Goal: Find specific page/section: Find specific page/section

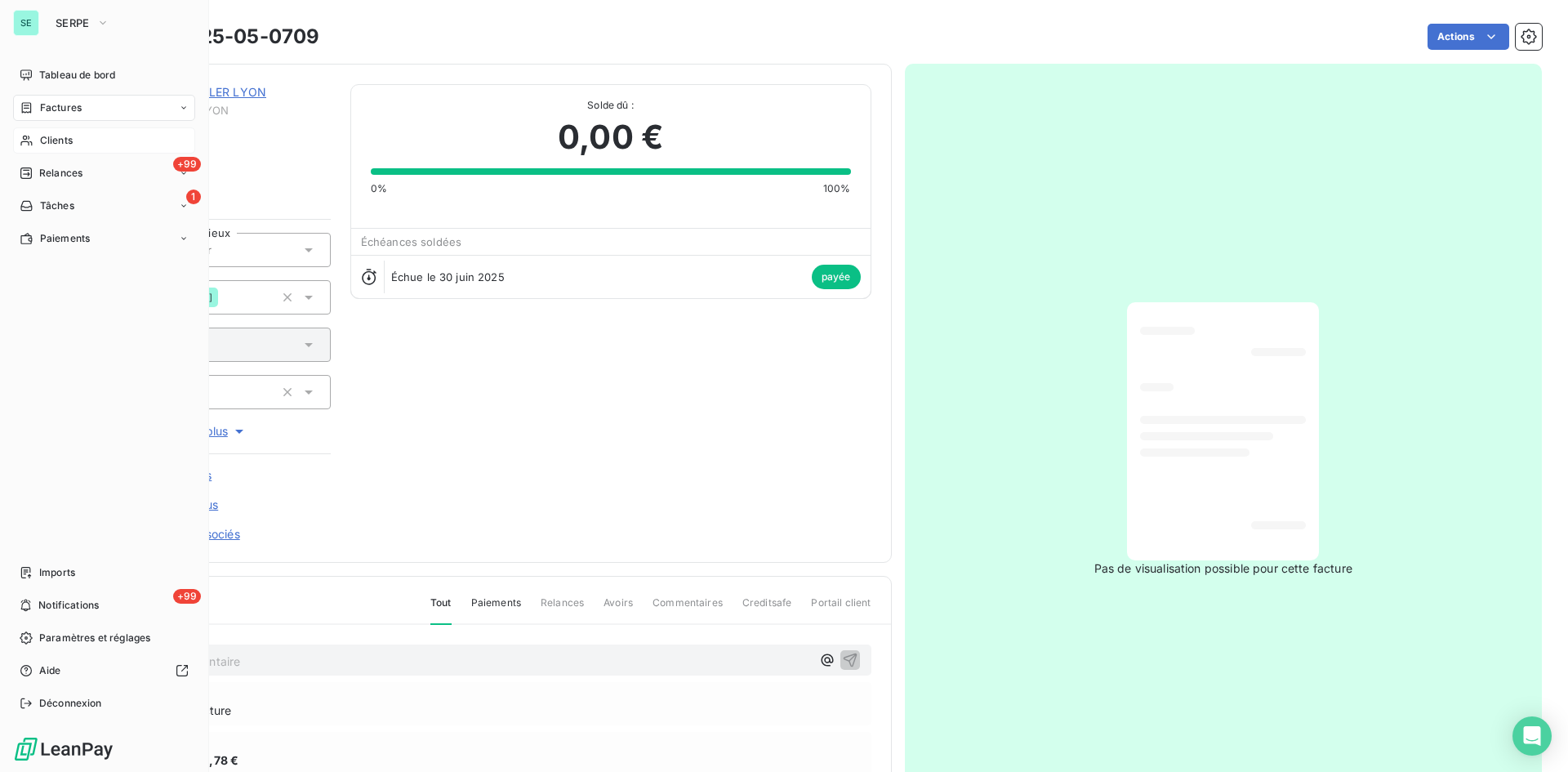
click at [78, 139] on div "Clients" at bounding box center [104, 141] width 182 height 26
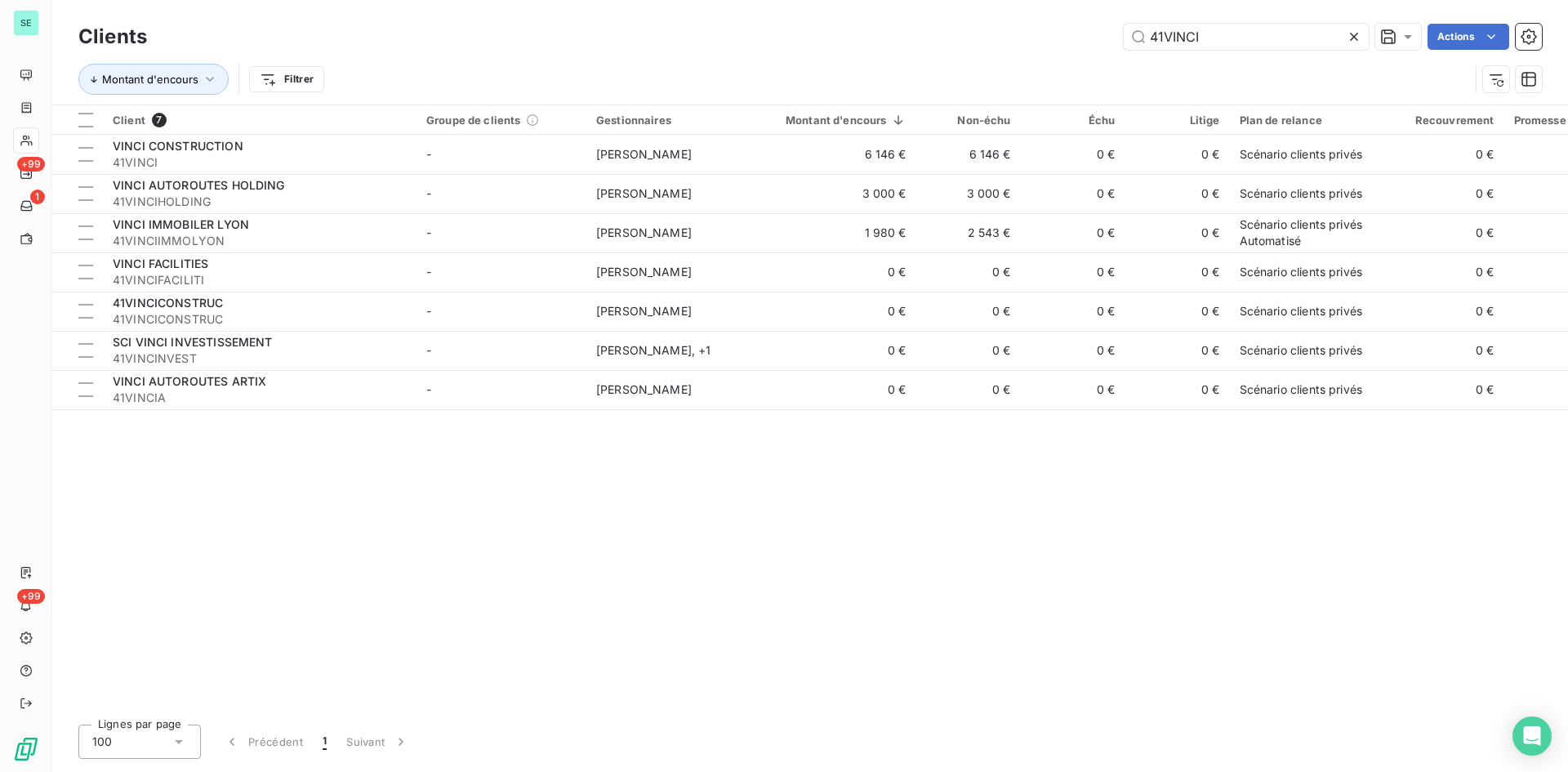
drag, startPoint x: 1193, startPoint y: 38, endPoint x: 1060, endPoint y: 12, distance: 135.5
click at [1060, 12] on div "Clients 41VINCI Actions Montant d'encours Filtrer" at bounding box center [810, 52] width 1515 height 104
drag, startPoint x: 1265, startPoint y: 35, endPoint x: 963, endPoint y: 33, distance: 302.0
click at [964, 34] on div "41VINCI Actions" at bounding box center [854, 37] width 1375 height 26
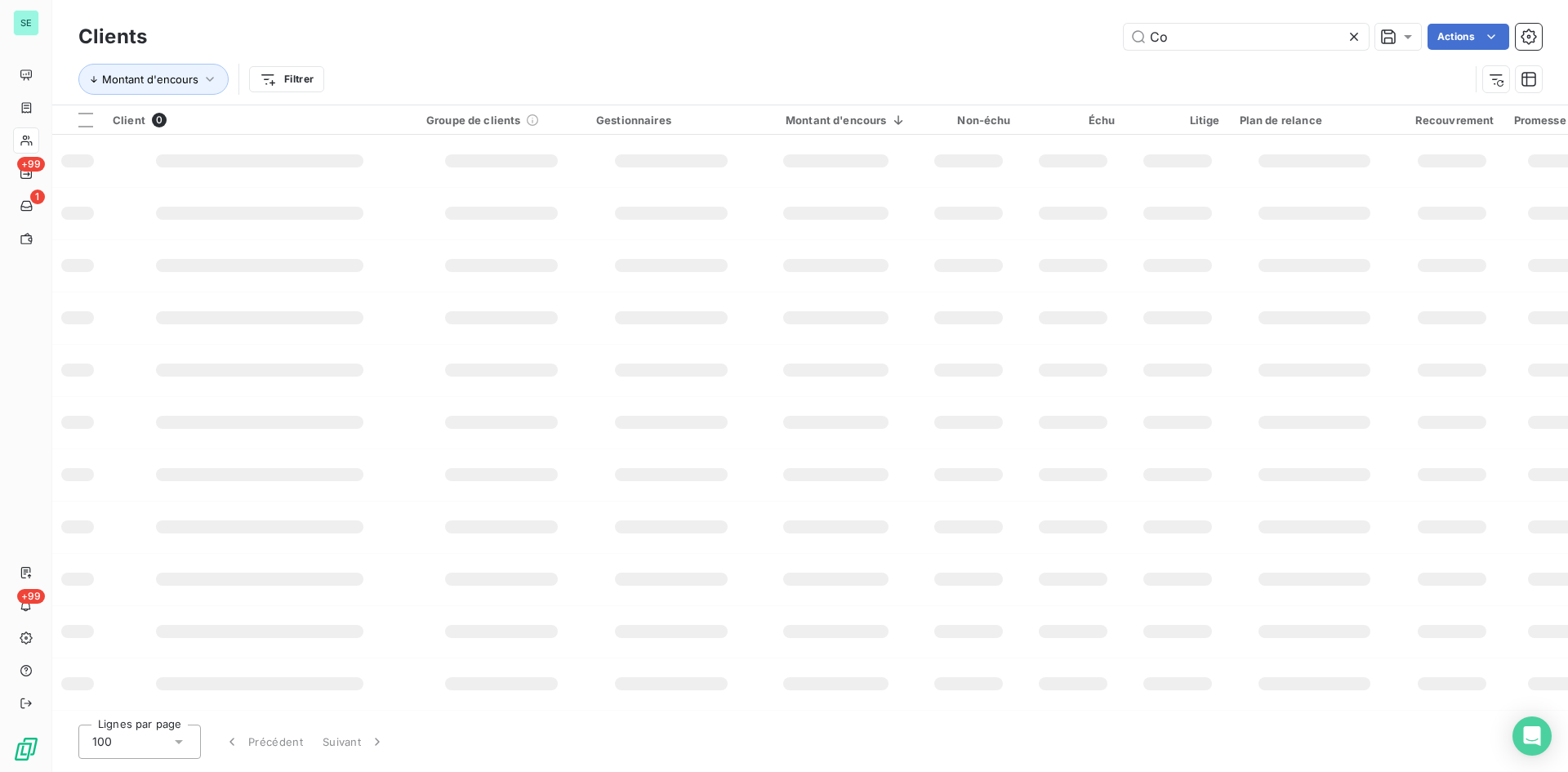
type input "C"
type input "Compagnie"
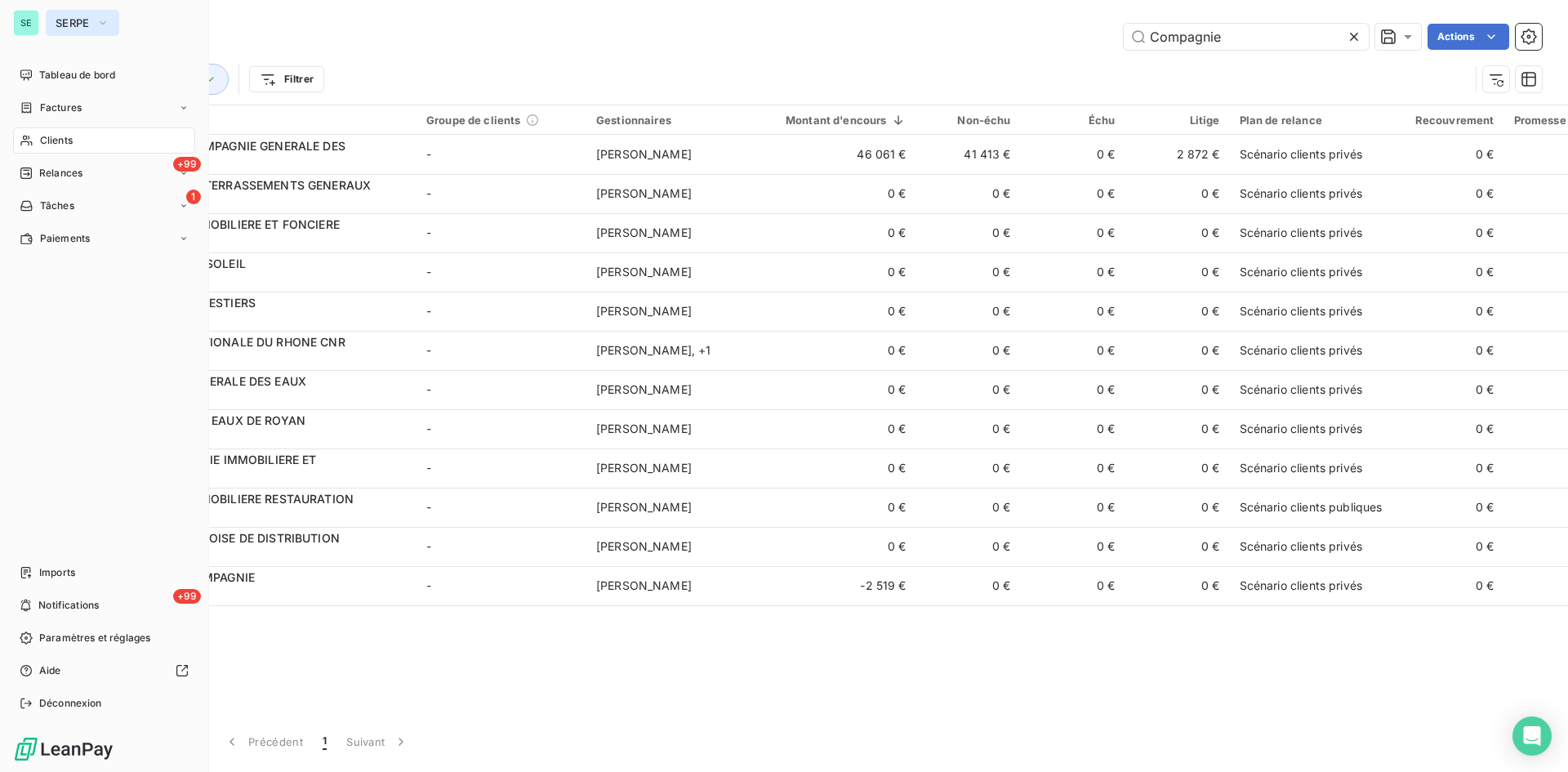
click at [72, 28] on span "SERPE" at bounding box center [73, 23] width 35 height 13
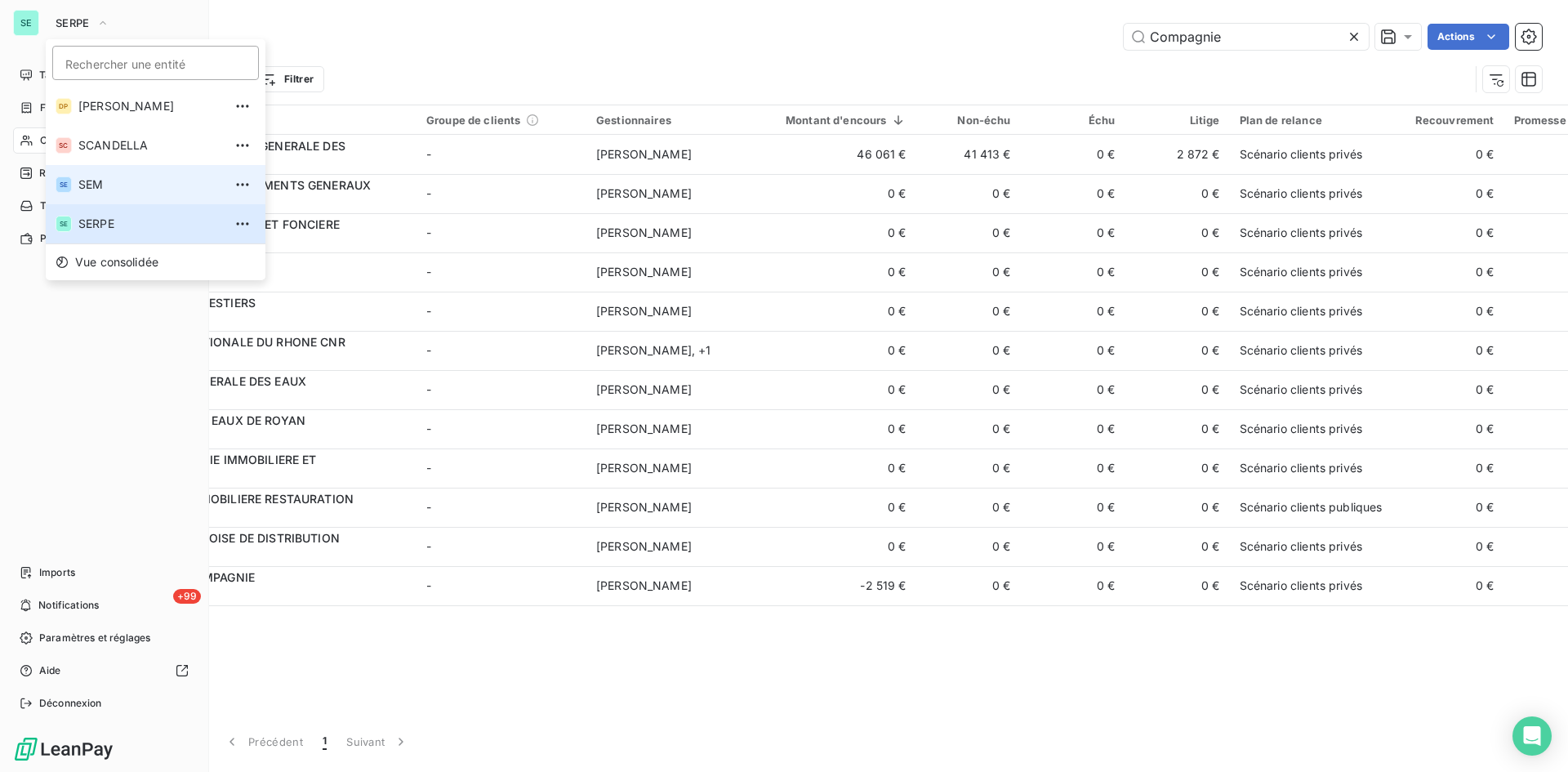
click at [84, 189] on span "SEM" at bounding box center [150, 185] width 145 height 16
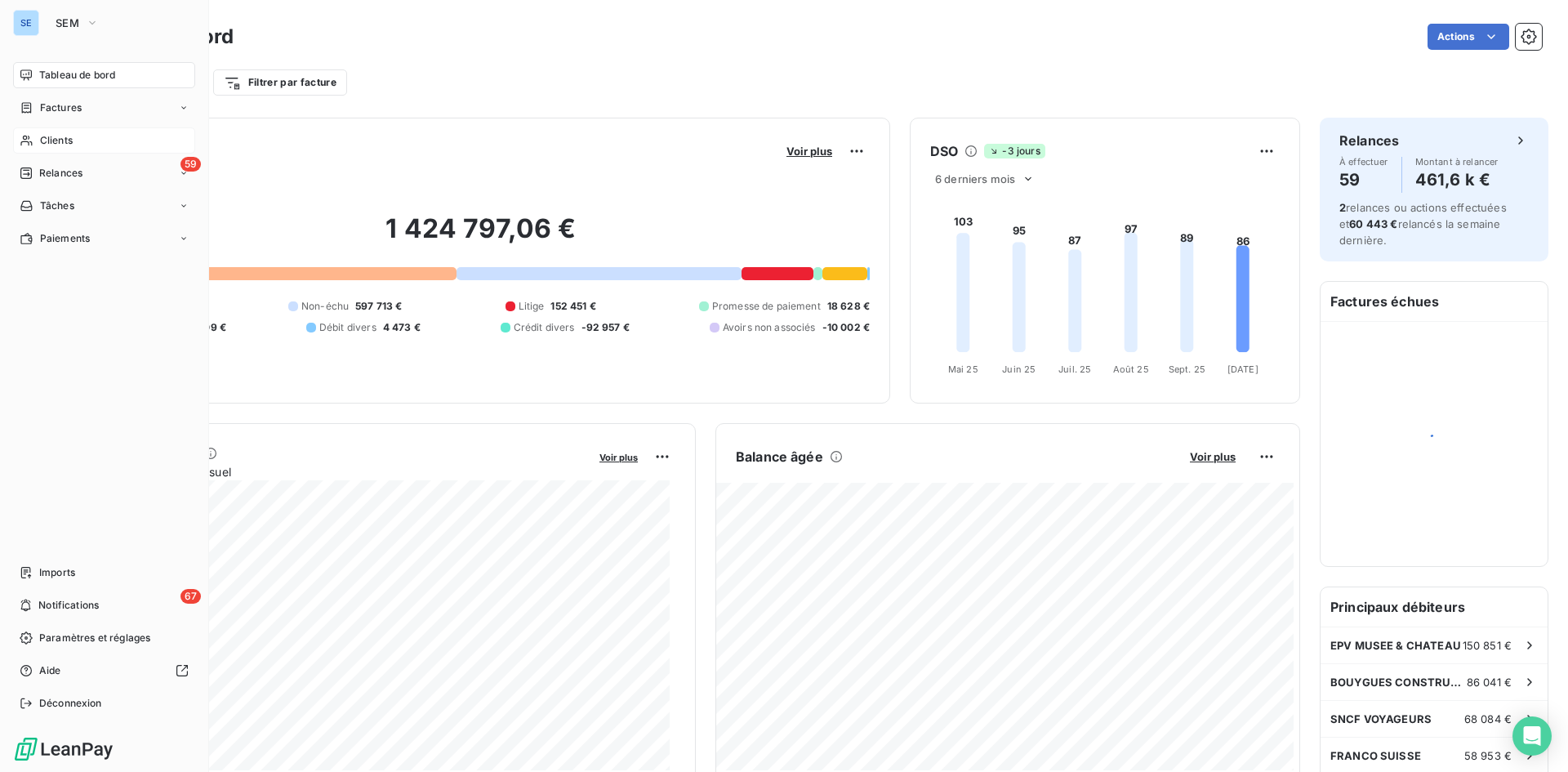
click at [61, 146] on span "Clients" at bounding box center [57, 141] width 33 height 15
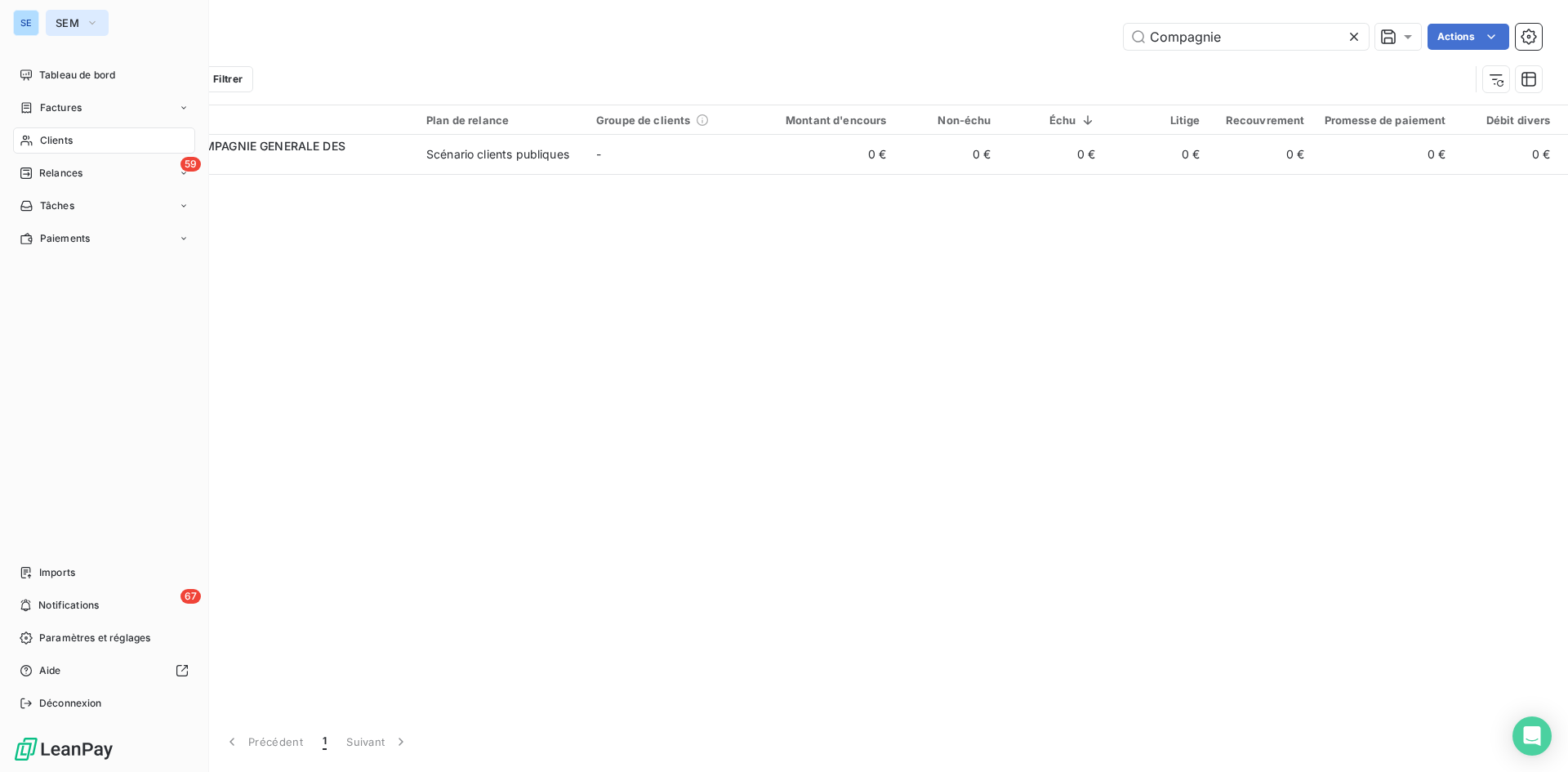
click at [49, 22] on button "SEM" at bounding box center [77, 23] width 62 height 26
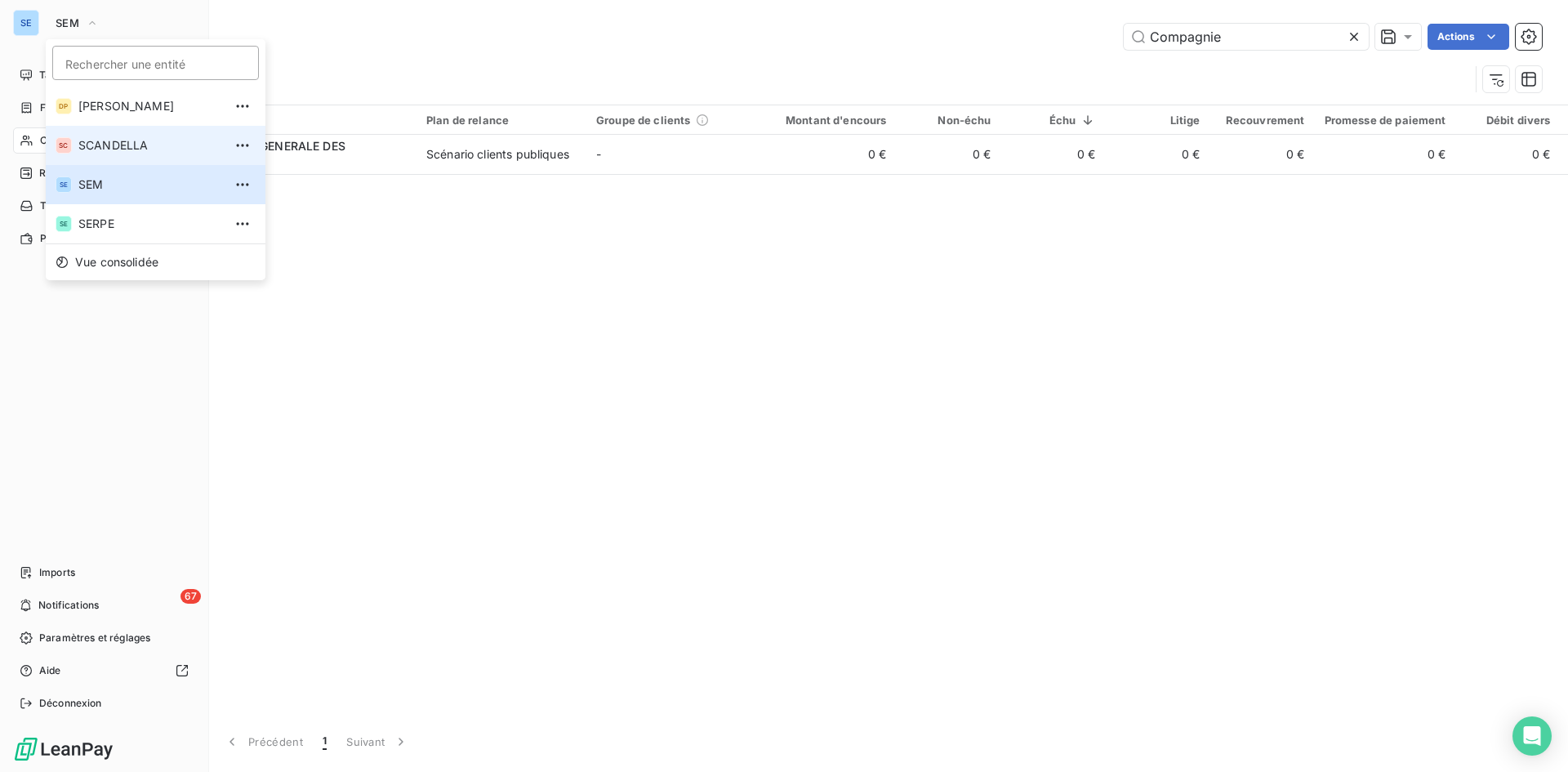
click at [119, 137] on li "SC SCANDELLA" at bounding box center [155, 146] width 220 height 39
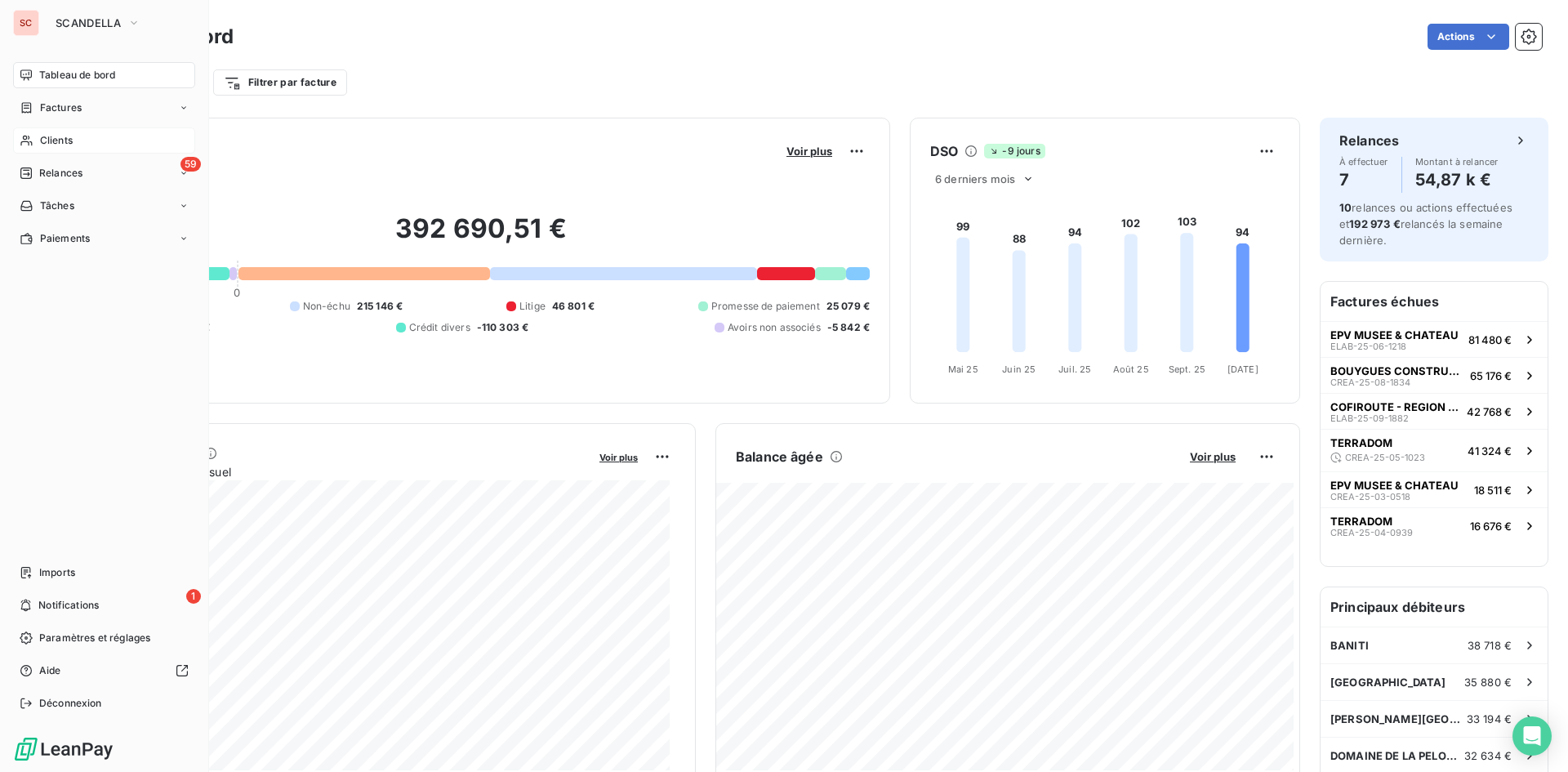
click at [55, 141] on span "Clients" at bounding box center [57, 141] width 33 height 15
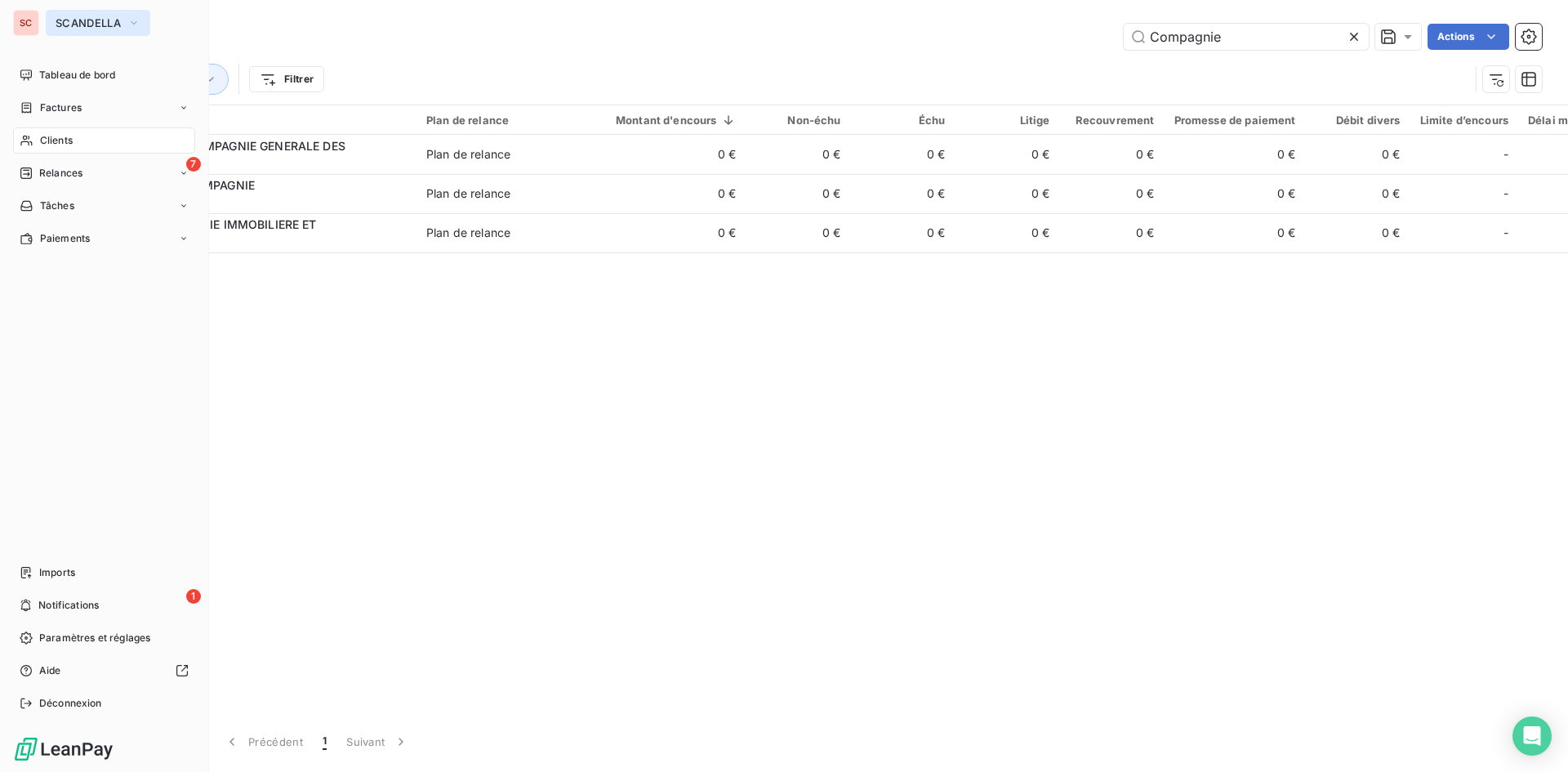
click at [74, 24] on span "SCANDELLA" at bounding box center [88, 23] width 65 height 13
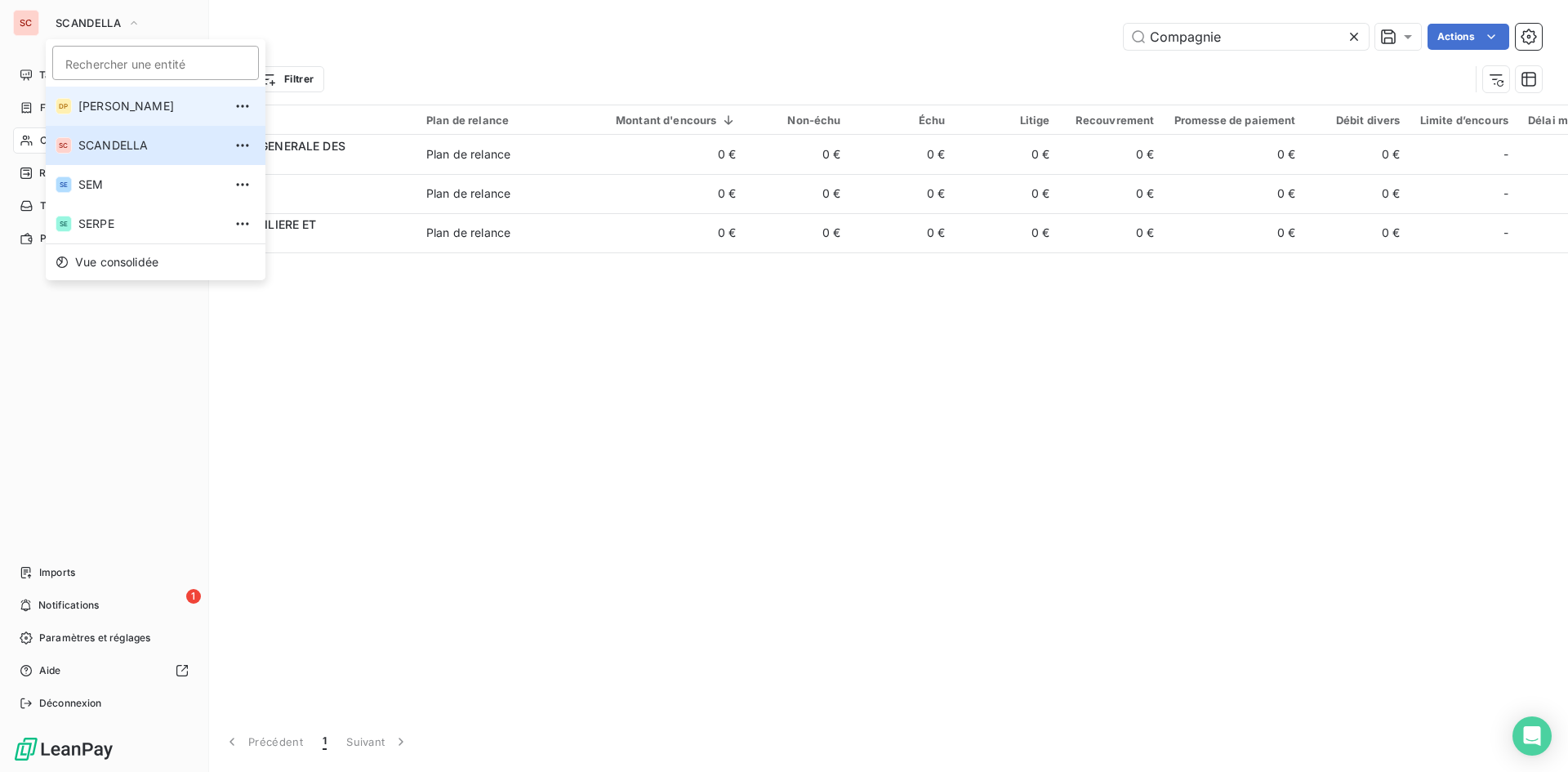
click at [132, 99] on span "[PERSON_NAME]" at bounding box center [150, 106] width 145 height 16
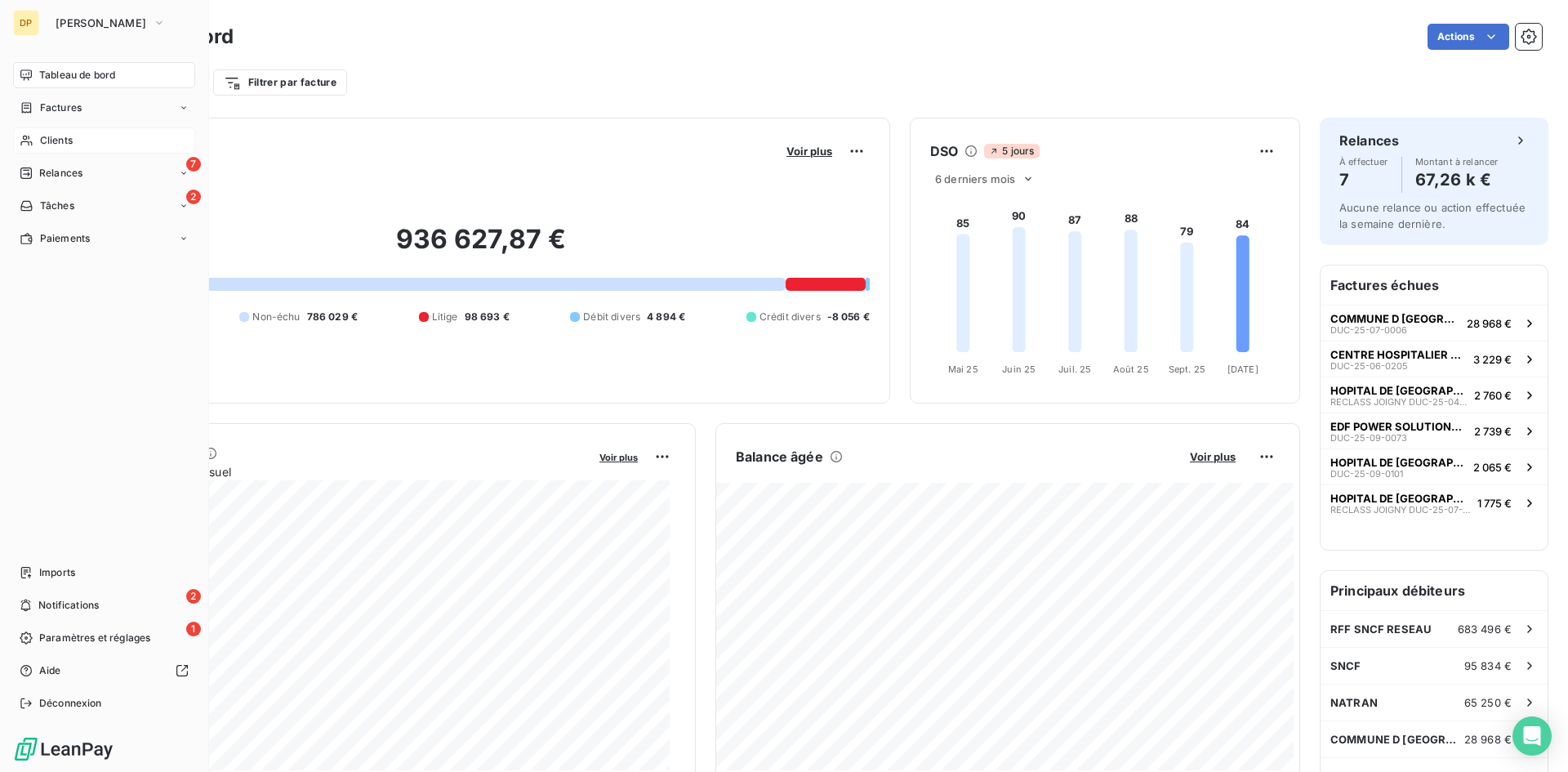
click at [62, 141] on span "Clients" at bounding box center [57, 141] width 33 height 15
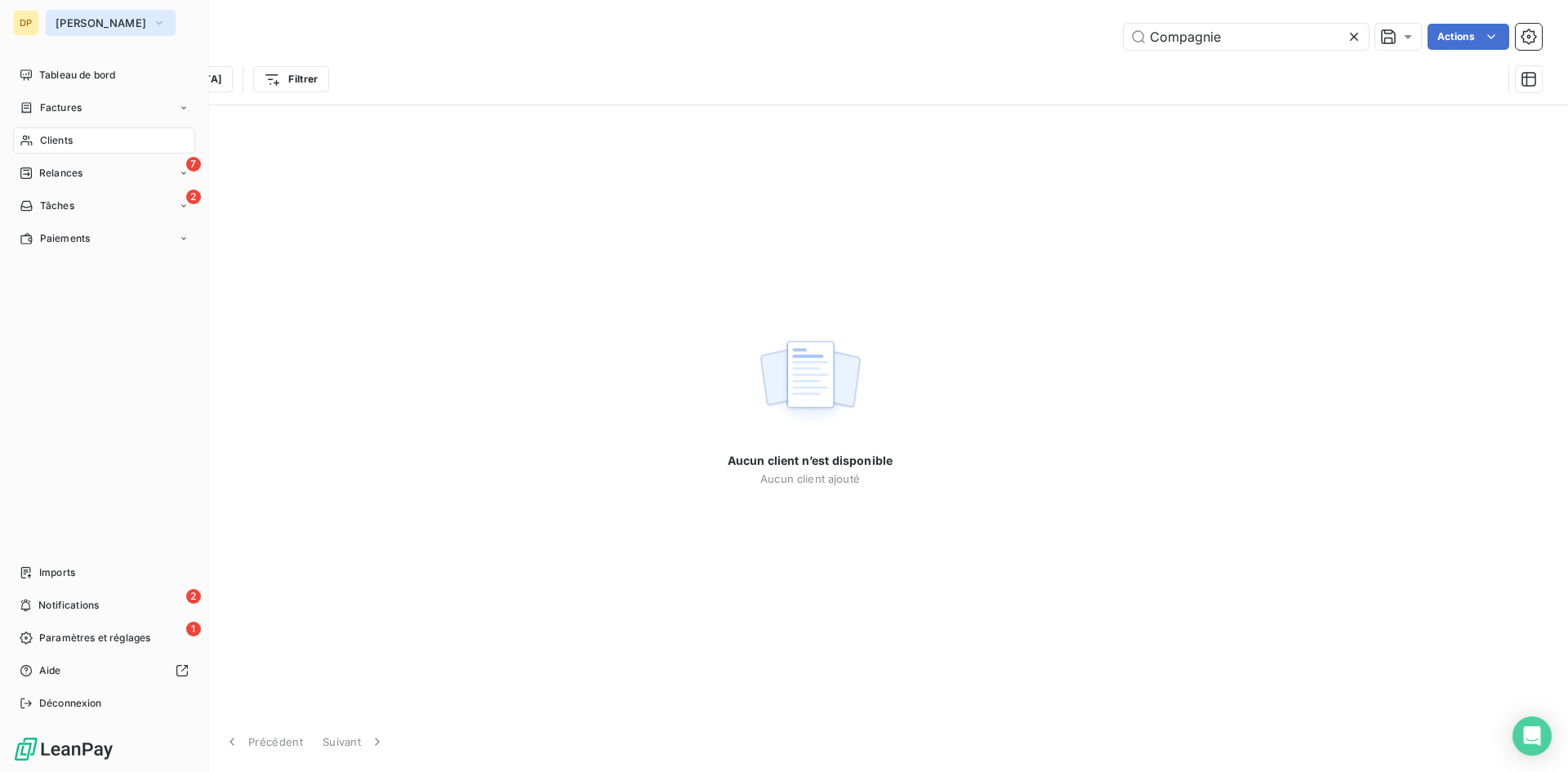
click at [87, 27] on span "[PERSON_NAME]" at bounding box center [101, 23] width 90 height 13
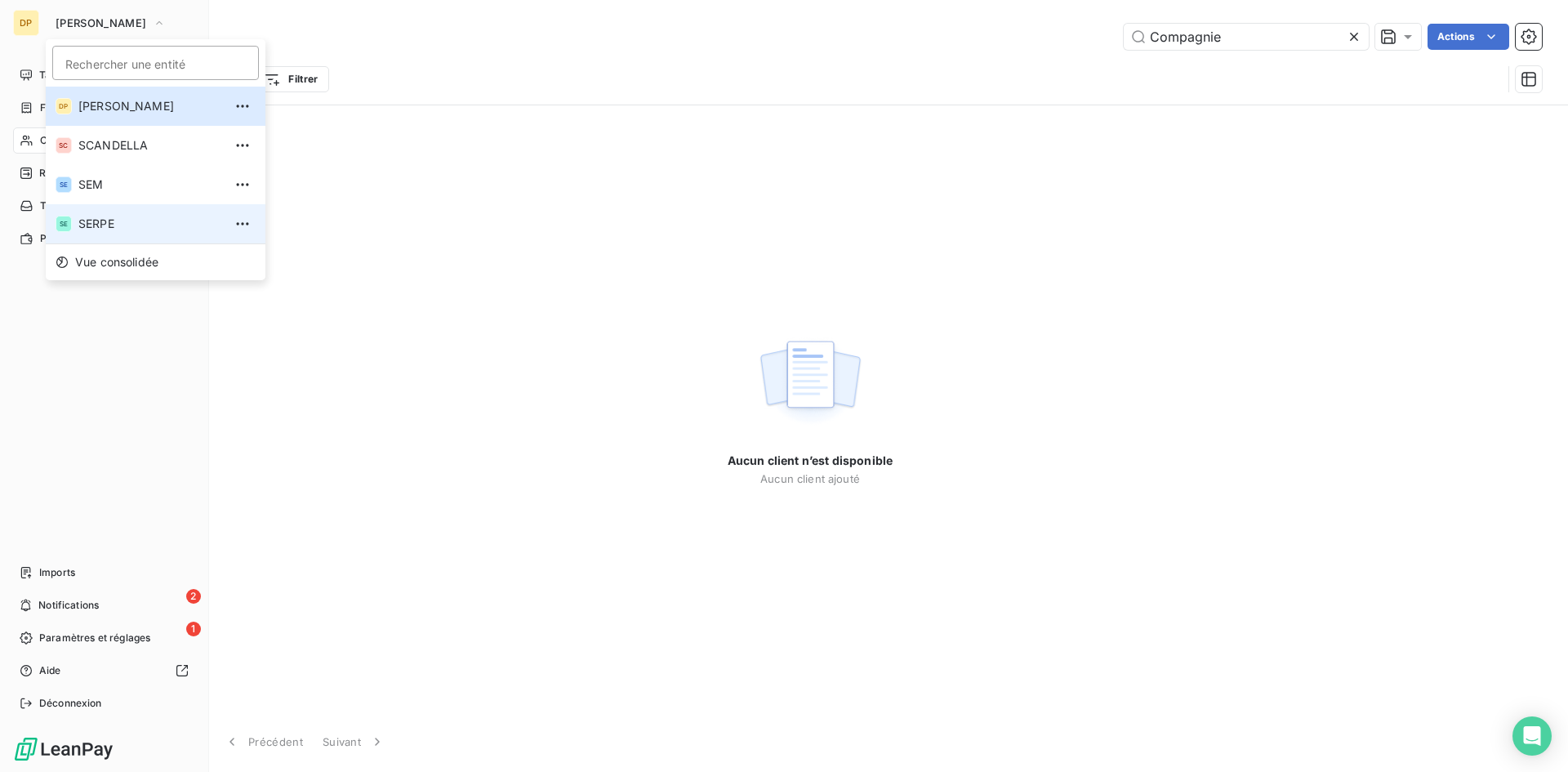
click at [104, 221] on span "SERPE" at bounding box center [150, 224] width 145 height 16
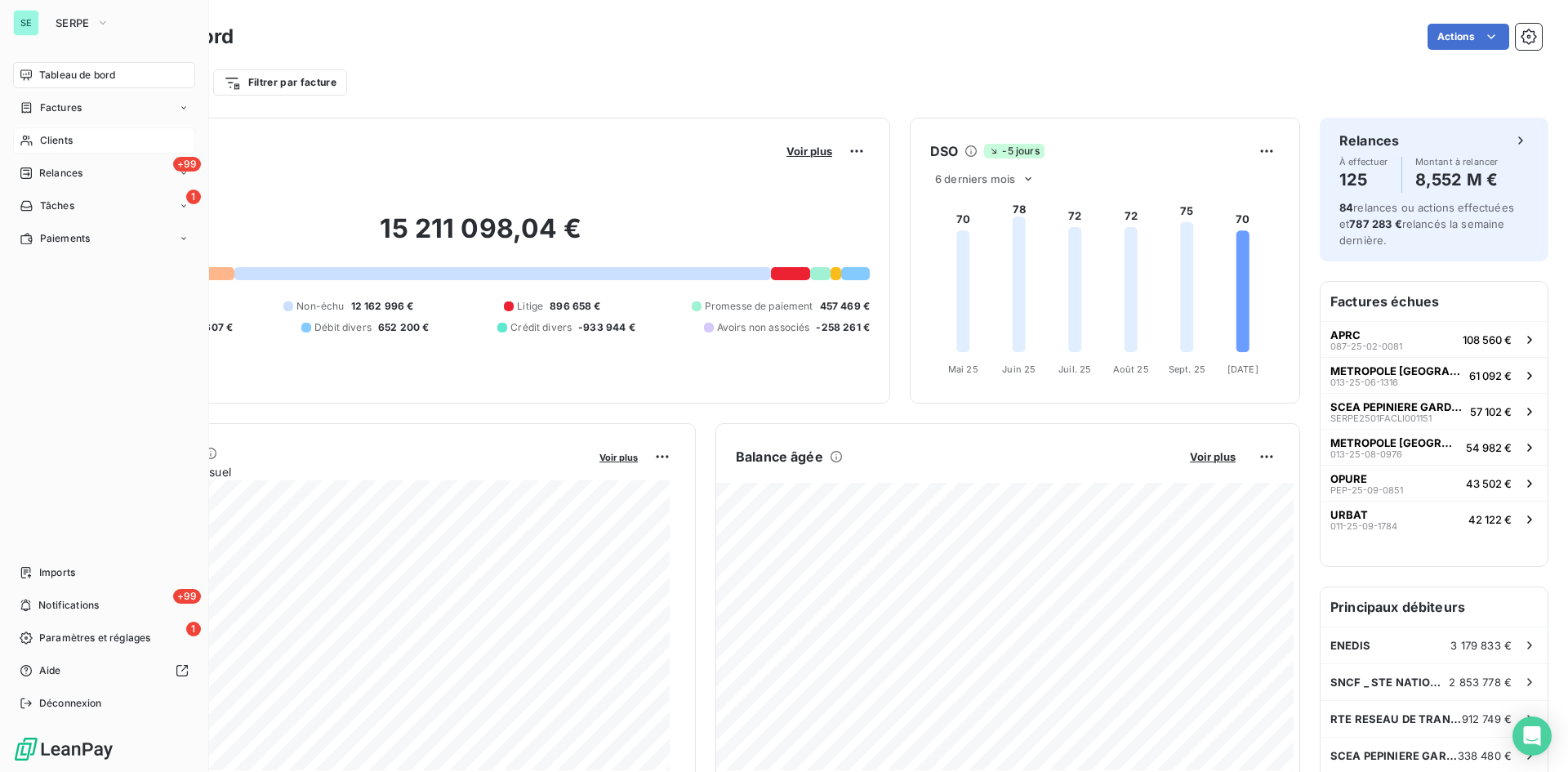
click at [50, 143] on span "Clients" at bounding box center [57, 141] width 33 height 15
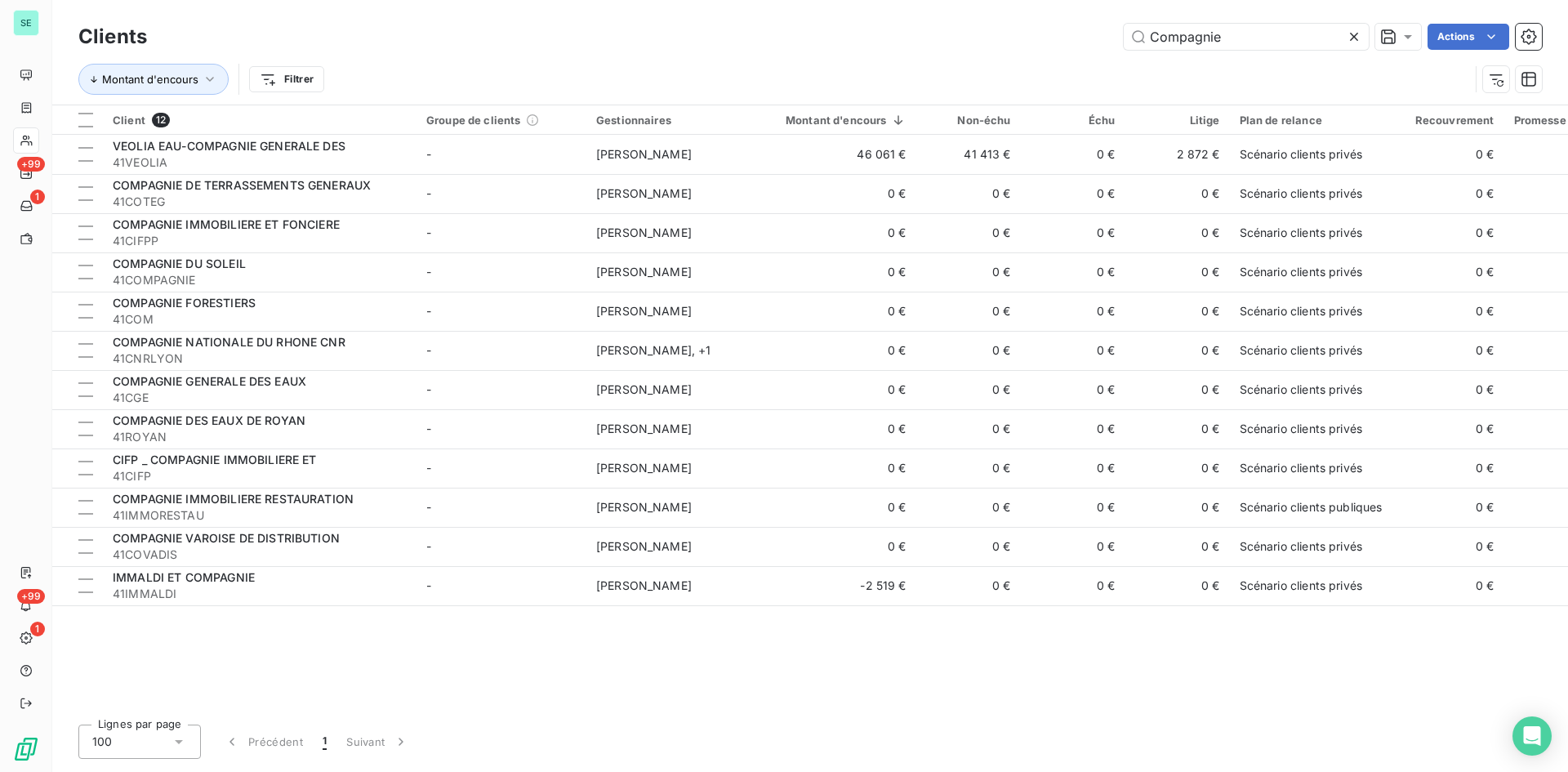
drag, startPoint x: 1260, startPoint y: 38, endPoint x: 736, endPoint y: 36, distance: 524.0
click at [736, 36] on div "Compagnie Actions" at bounding box center [854, 37] width 1375 height 26
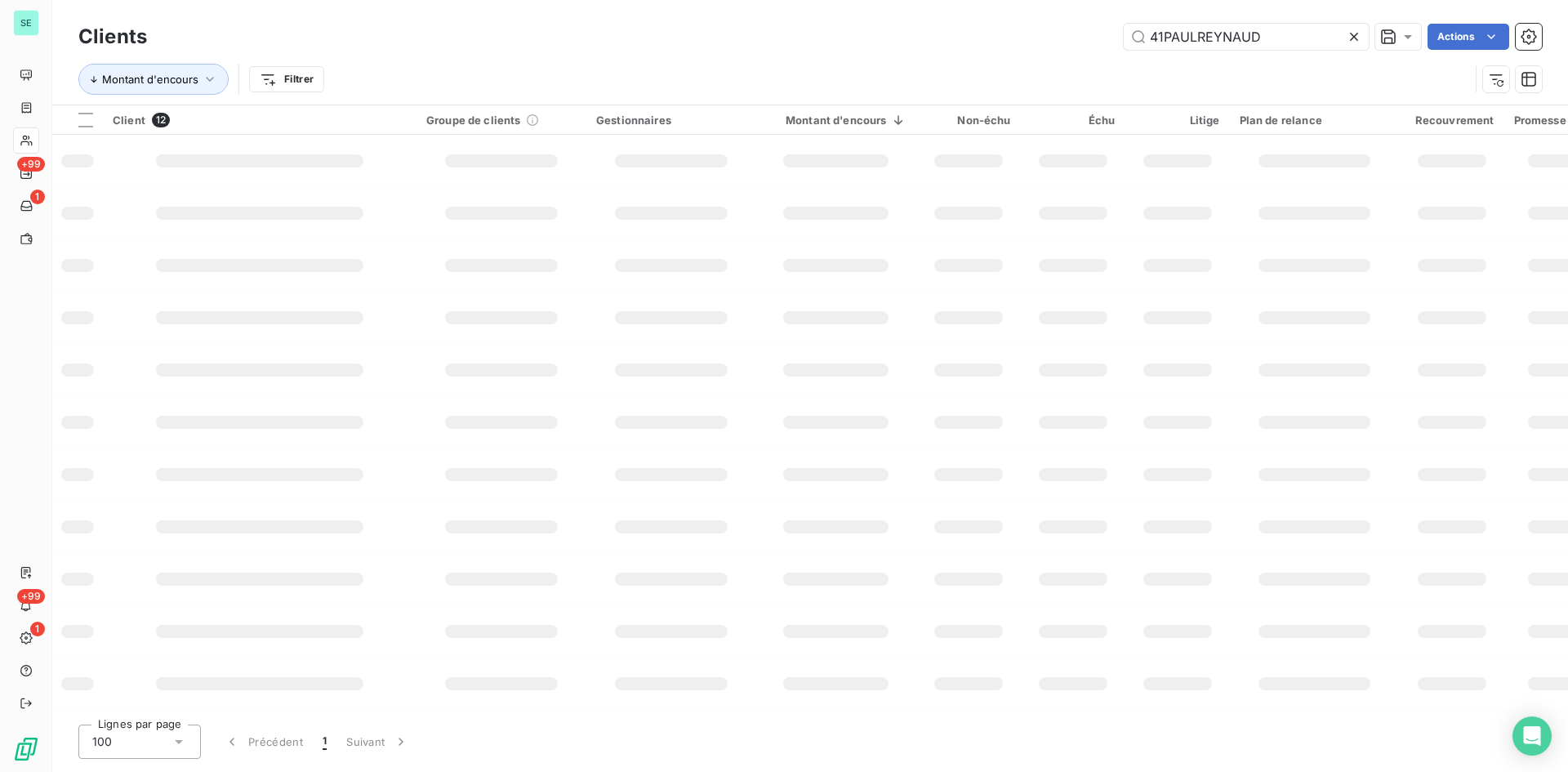
type input "41PAULREYNAUD"
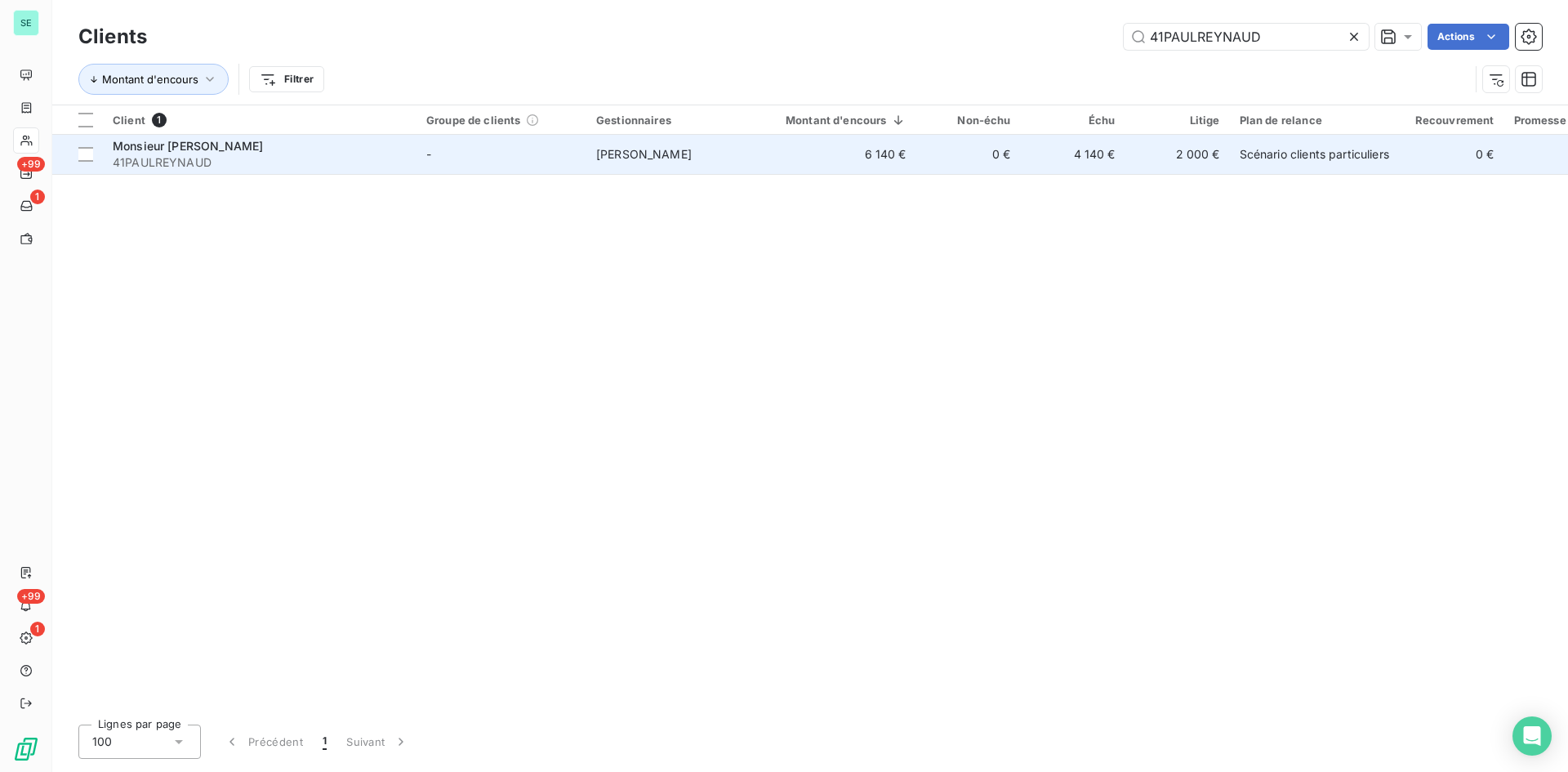
click at [280, 157] on span "41PAULREYNAUD" at bounding box center [260, 163] width 294 height 16
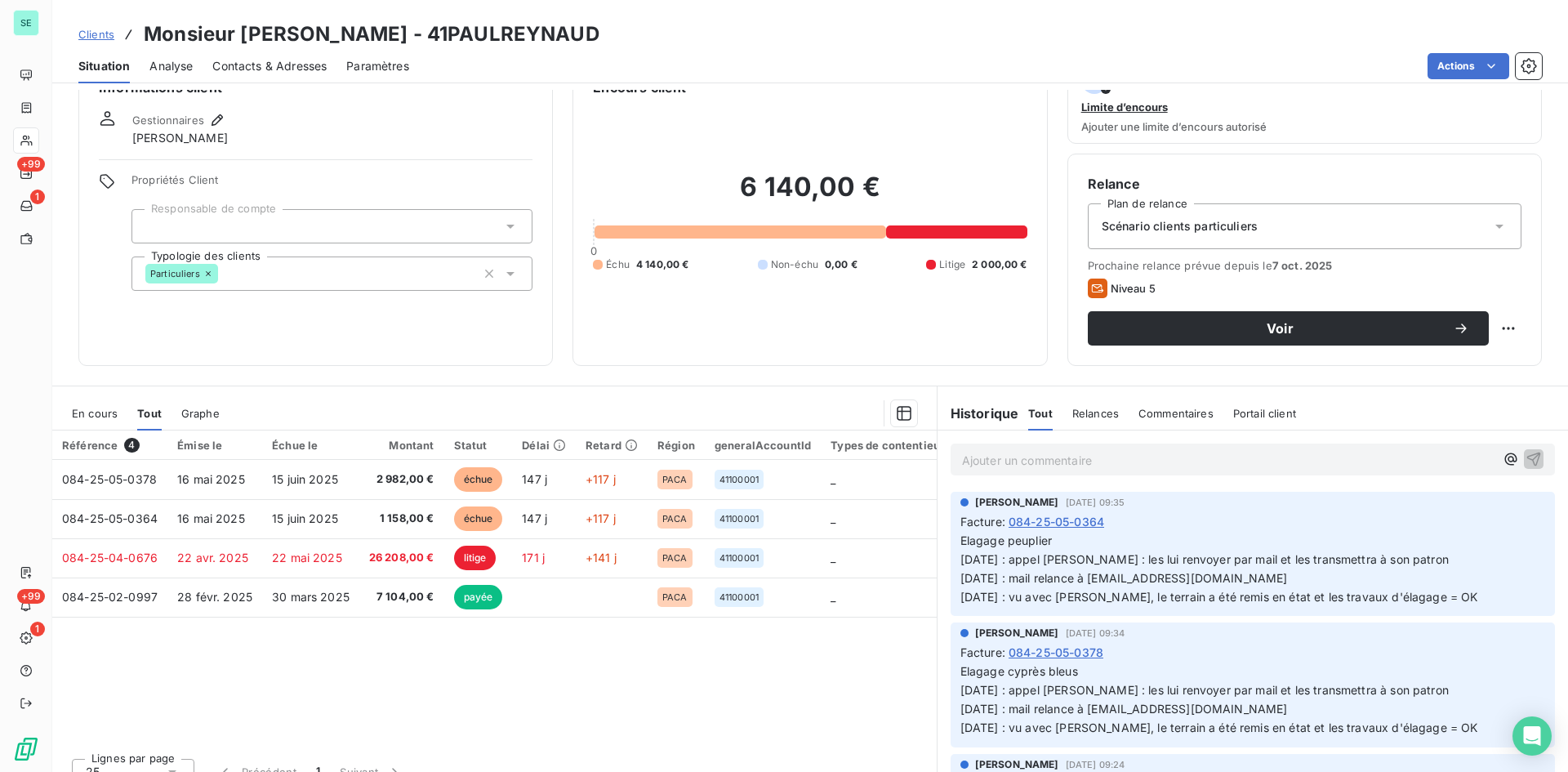
scroll to position [64, 0]
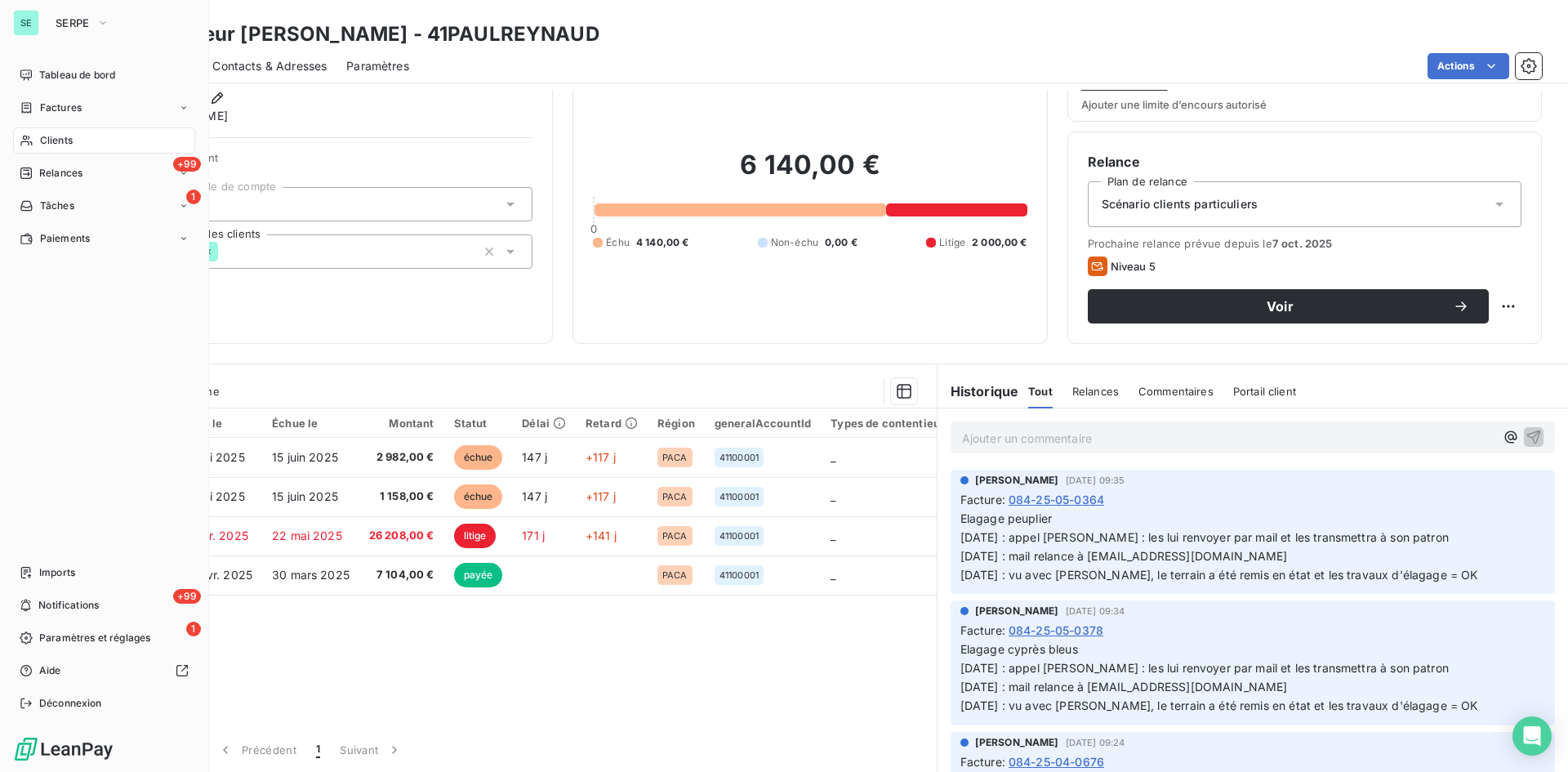
click at [48, 132] on div "Clients" at bounding box center [104, 141] width 182 height 26
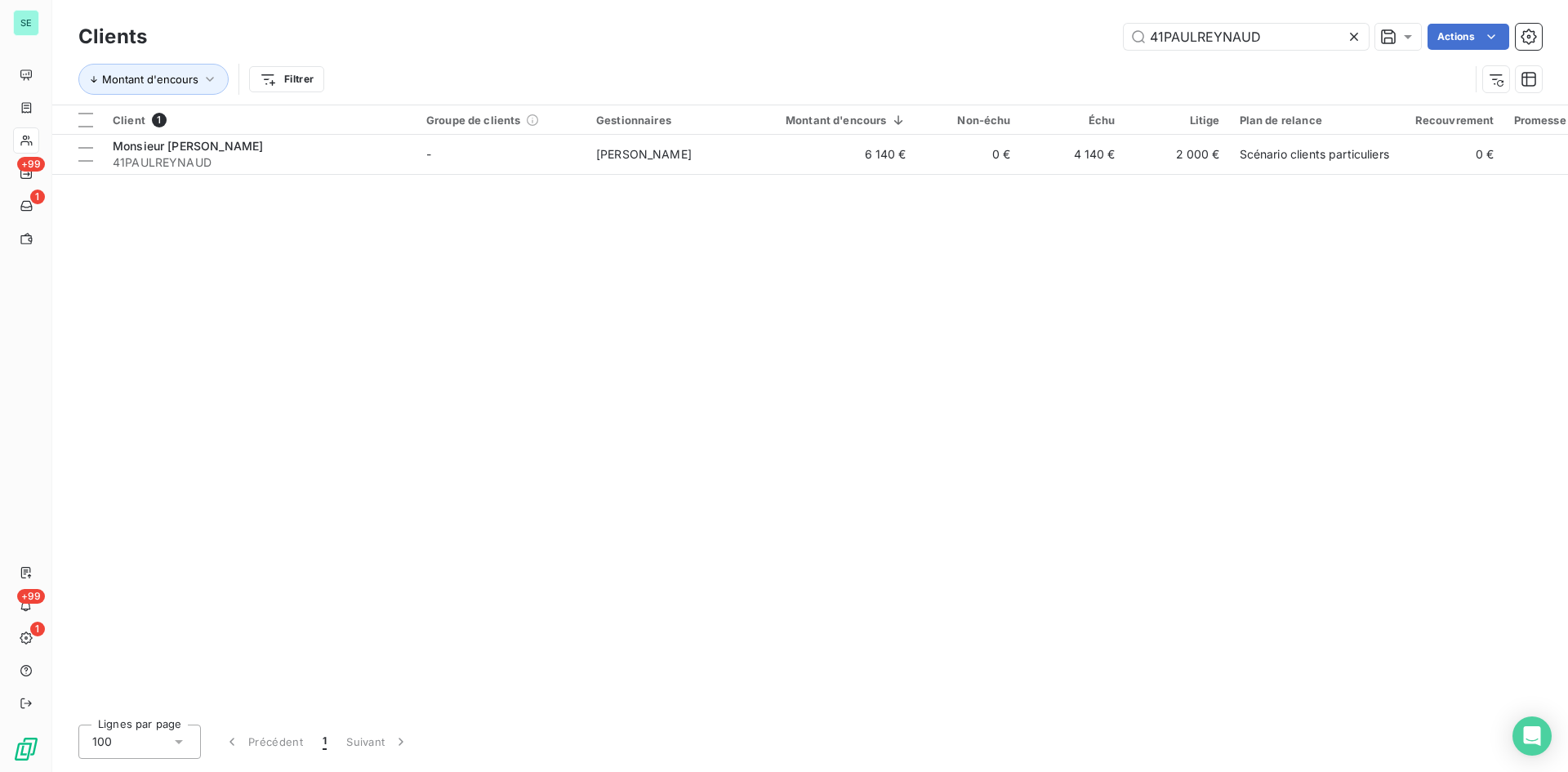
drag, startPoint x: 1282, startPoint y: 30, endPoint x: 989, endPoint y: 53, distance: 293.9
click at [989, 53] on div "Clients 41PAULREYNAUD Actions" at bounding box center [810, 37] width 1464 height 35
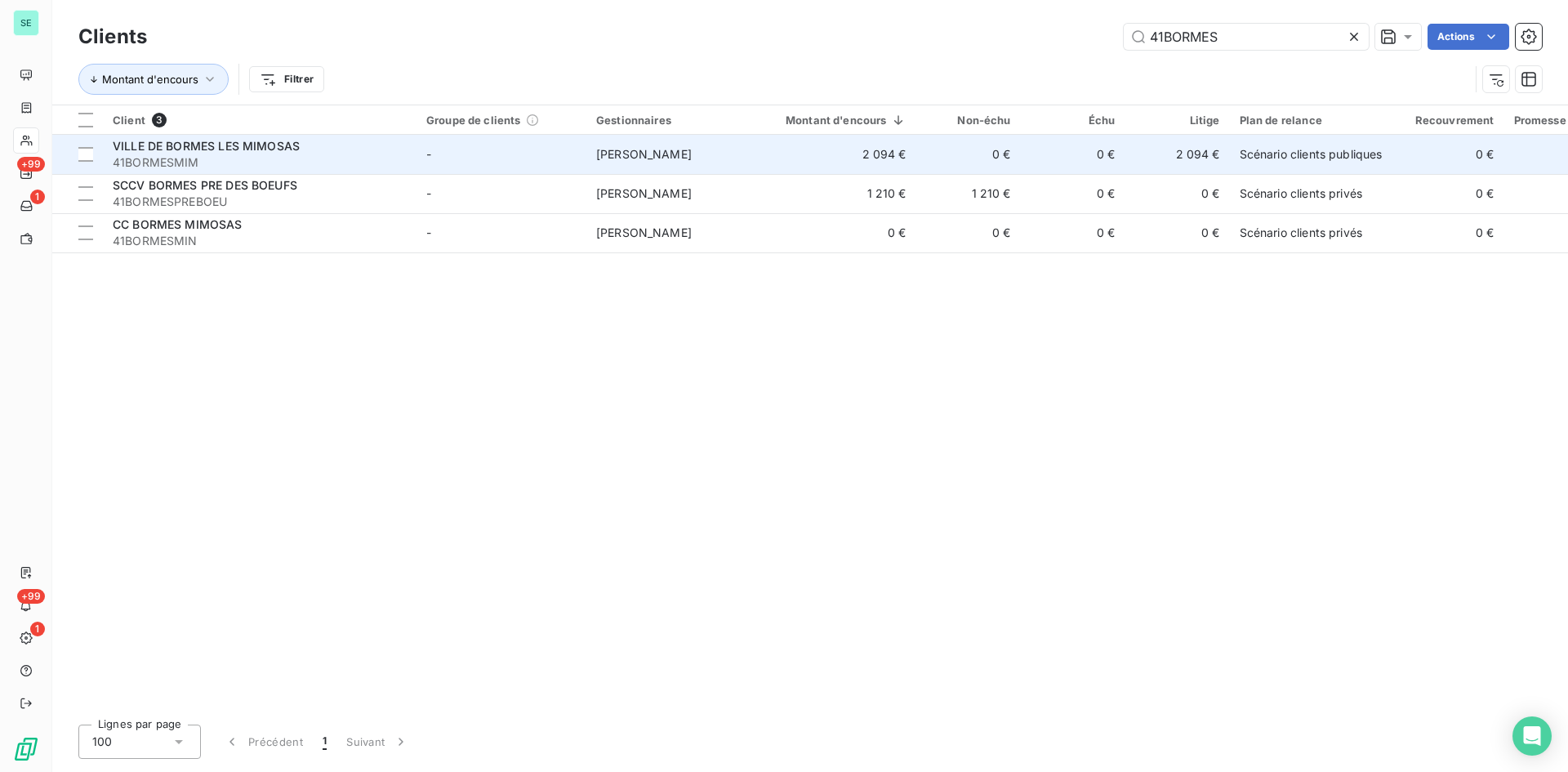
type input "41BORMES"
click at [299, 152] on div "VILLE DE BORMES LES MIMOSAS" at bounding box center [260, 146] width 294 height 16
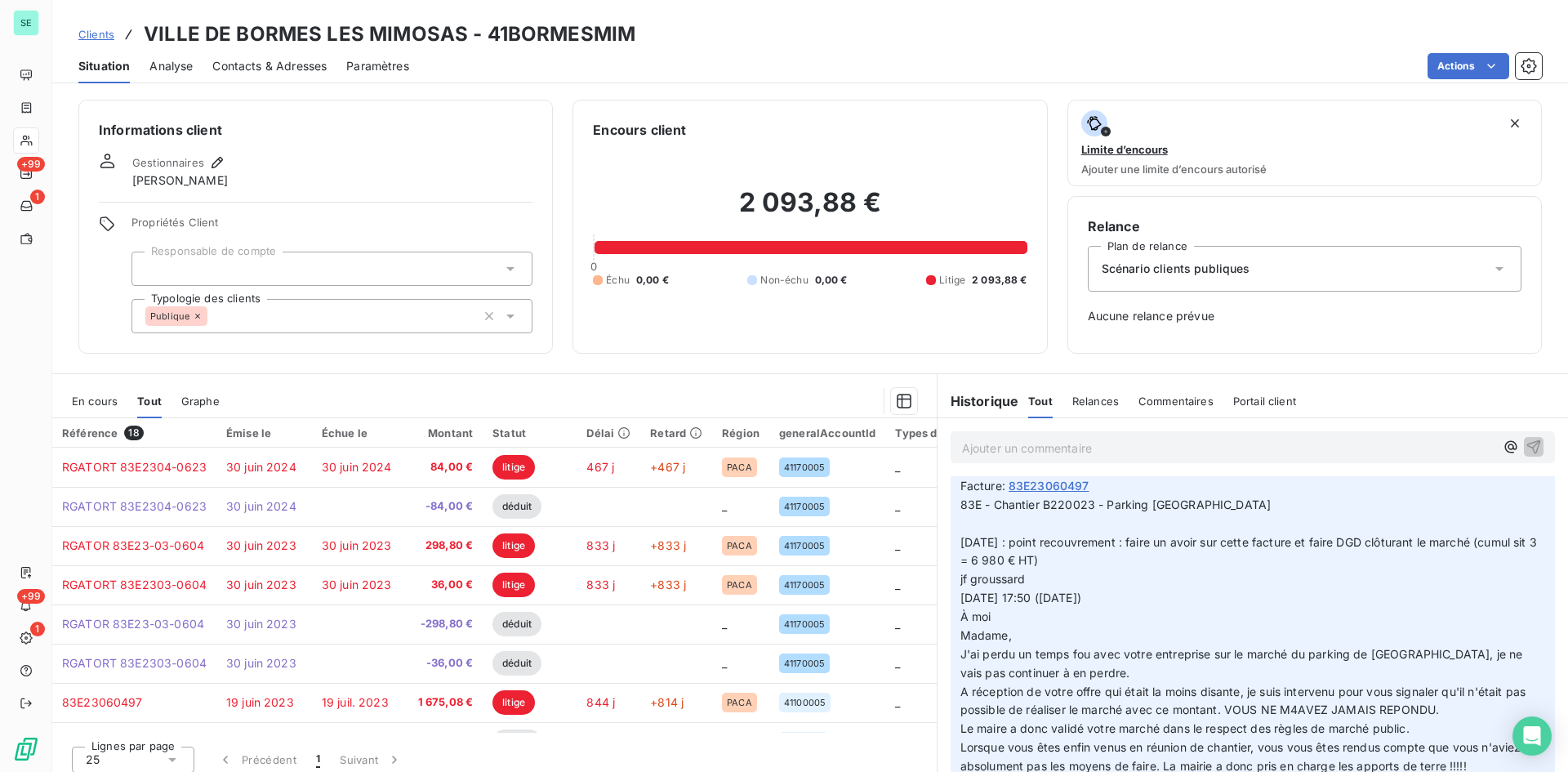
scroll to position [164, 0]
